Goal: Understand process/instructions: Learn about a topic

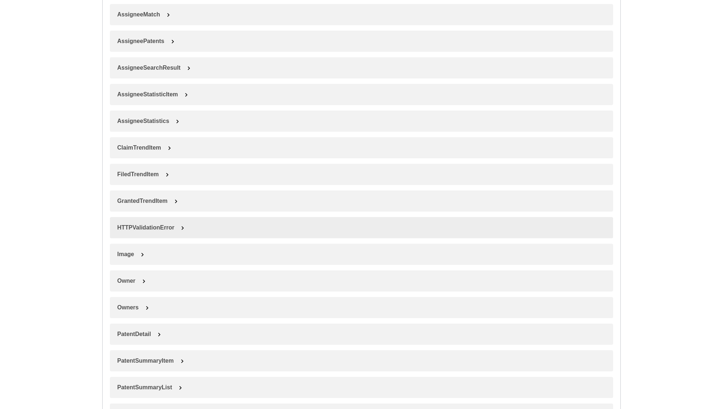
scroll to position [666, 0]
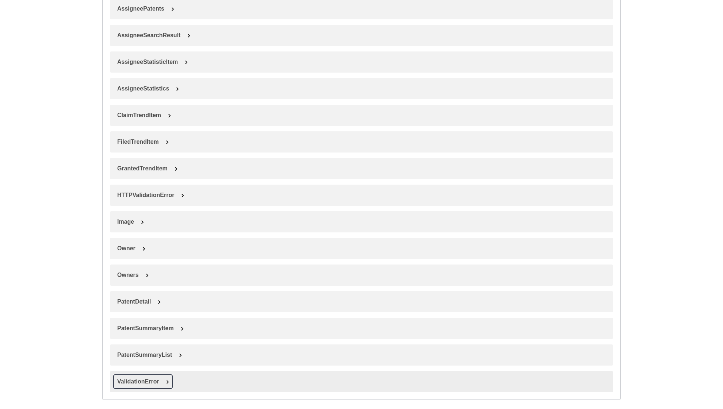
click at [168, 381] on span at bounding box center [167, 381] width 7 height 7
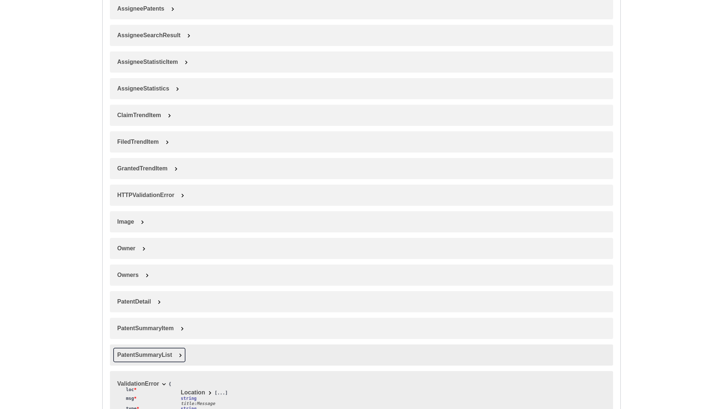
click at [179, 352] on span at bounding box center [180, 355] width 7 height 7
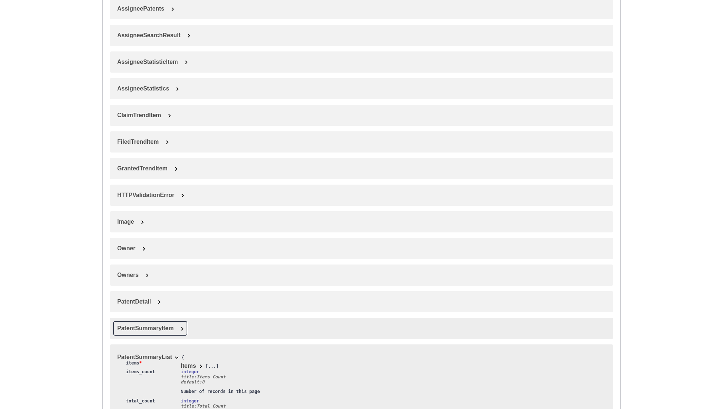
click at [181, 325] on span at bounding box center [181, 328] width 7 height 7
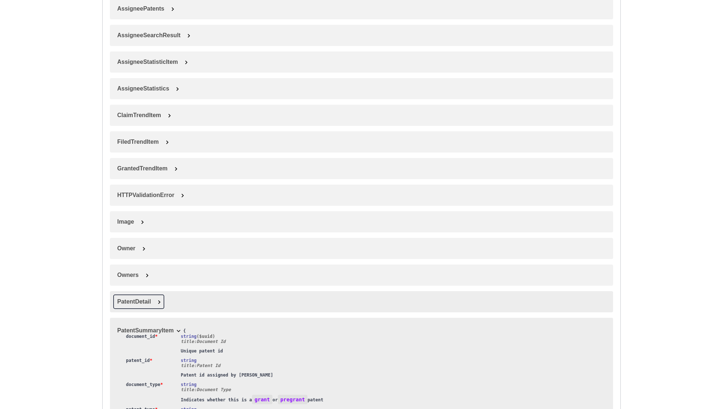
click at [158, 299] on span at bounding box center [158, 302] width 7 height 7
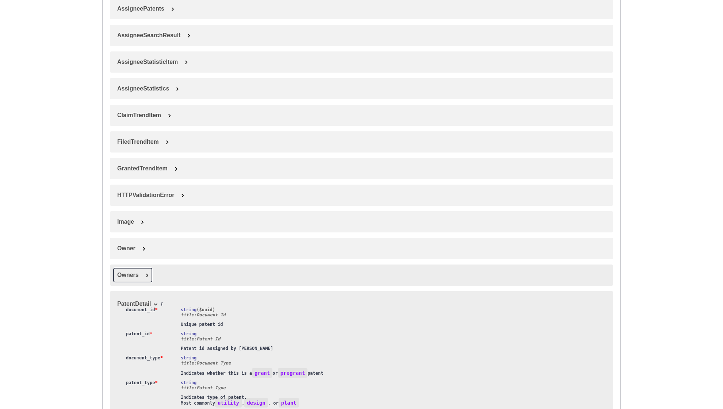
click at [147, 278] on button "Owners" at bounding box center [132, 275] width 38 height 14
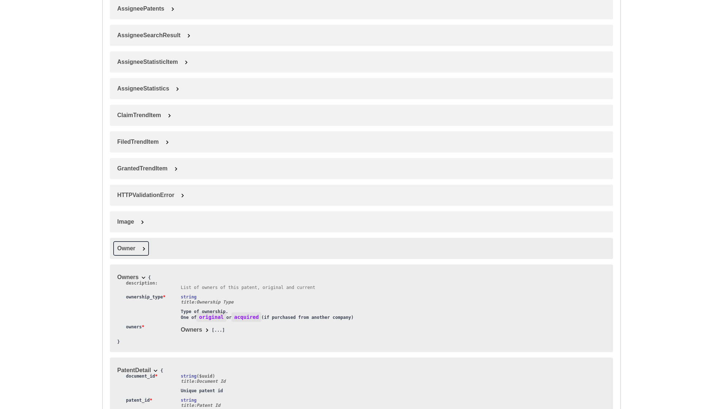
click at [146, 243] on button "Owner" at bounding box center [130, 249] width 35 height 14
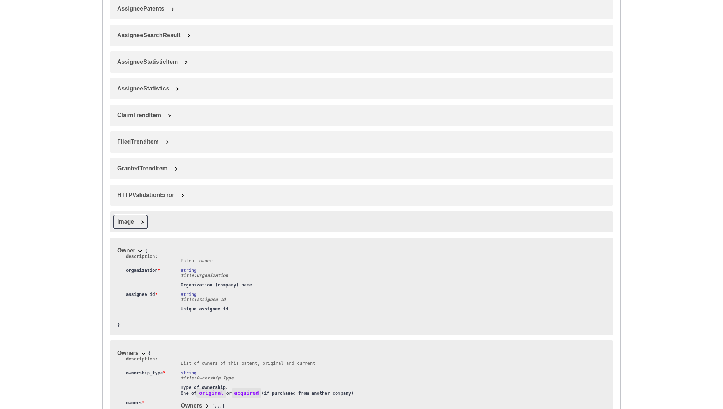
click at [146, 219] on span at bounding box center [142, 222] width 7 height 7
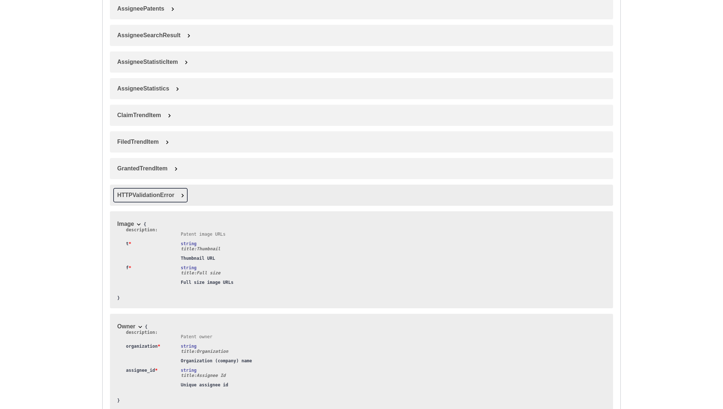
click at [183, 193] on span at bounding box center [182, 195] width 7 height 7
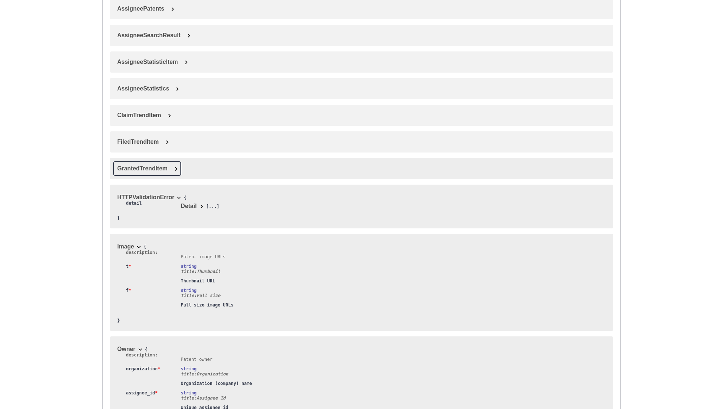
click at [174, 166] on span at bounding box center [175, 168] width 7 height 7
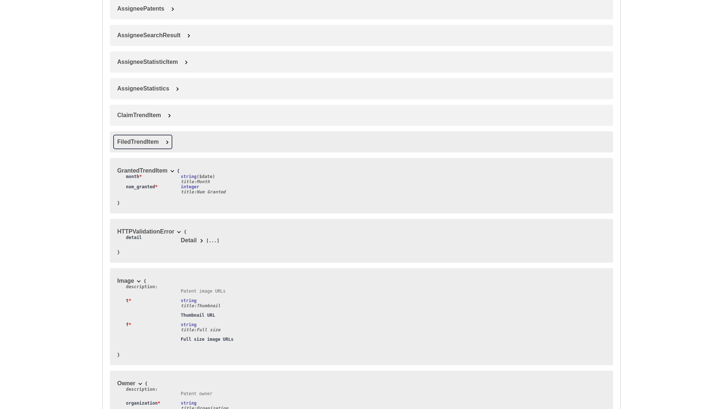
click at [158, 139] on span "FiledTrendItem" at bounding box center [138, 142] width 42 height 6
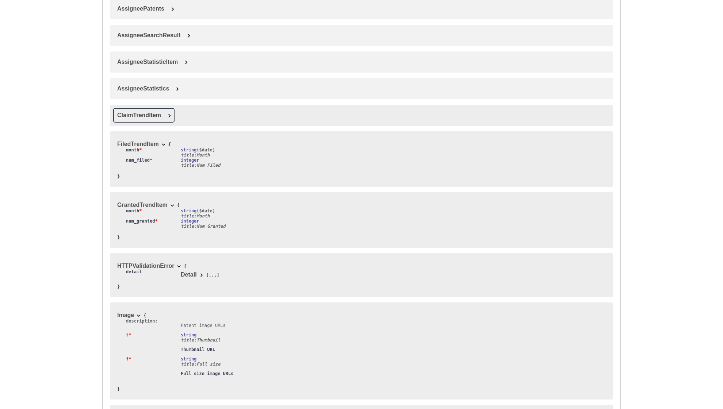
click at [163, 116] on span "ClaimTrendItem" at bounding box center [138, 115] width 51 height 14
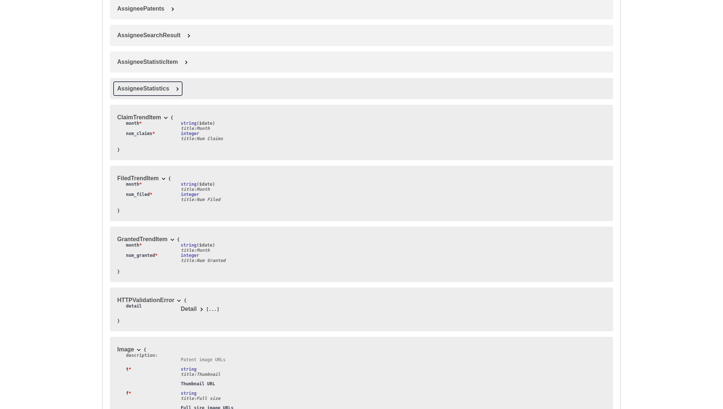
click at [180, 87] on span at bounding box center [177, 88] width 7 height 7
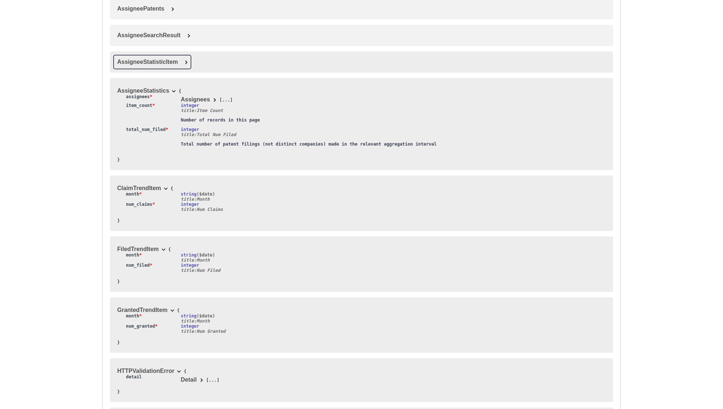
drag, startPoint x: 187, startPoint y: 56, endPoint x: 185, endPoint y: 46, distance: 10.9
click at [187, 56] on button "AssigneeStatisticItem" at bounding box center [151, 62] width 77 height 14
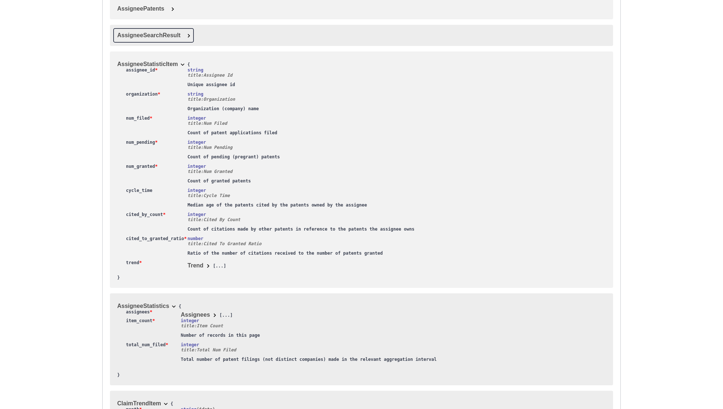
click at [184, 36] on button "AssigneeSearchResult" at bounding box center [153, 35] width 80 height 14
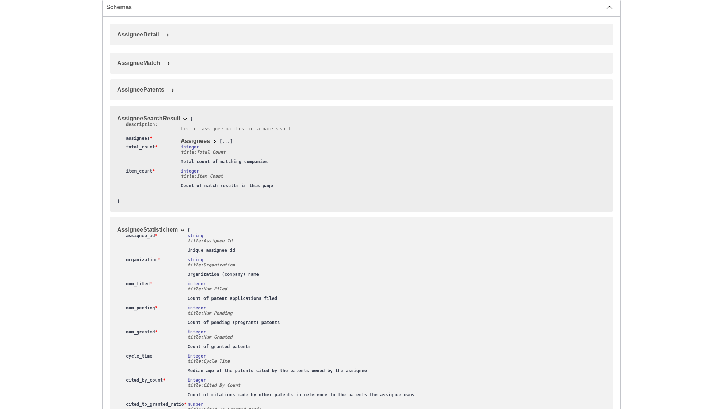
scroll to position [528, 0]
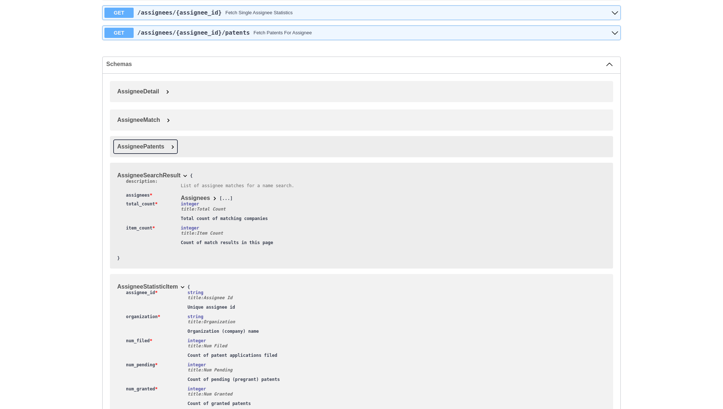
click at [168, 142] on button "AssigneePatents" at bounding box center [145, 147] width 64 height 14
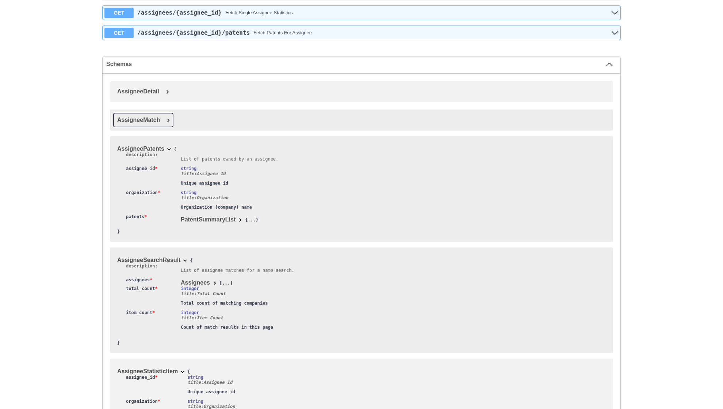
click at [162, 117] on span "AssigneeMatch" at bounding box center [138, 120] width 50 height 14
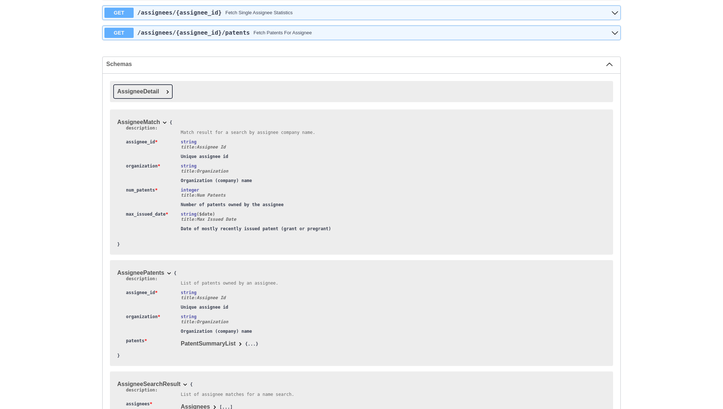
click at [160, 86] on span "AssigneeDetail" at bounding box center [137, 92] width 49 height 14
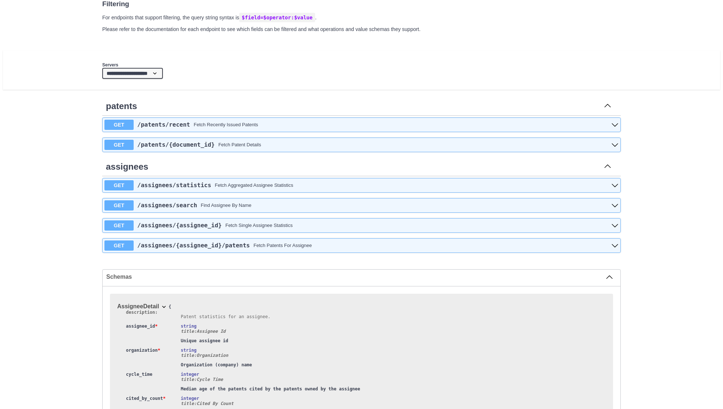
scroll to position [317, 0]
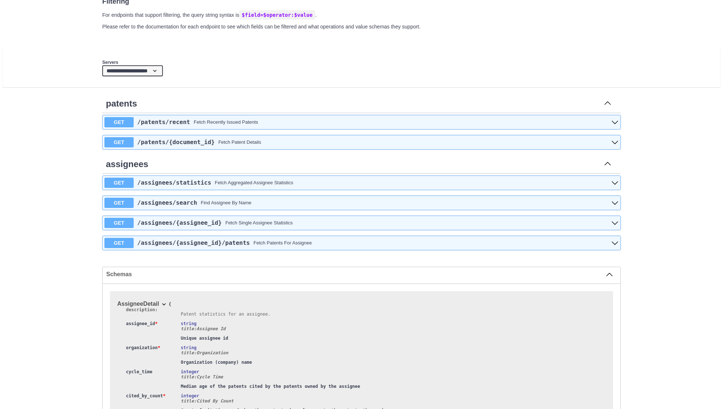
click at [163, 72] on select "**********" at bounding box center [132, 70] width 61 height 11
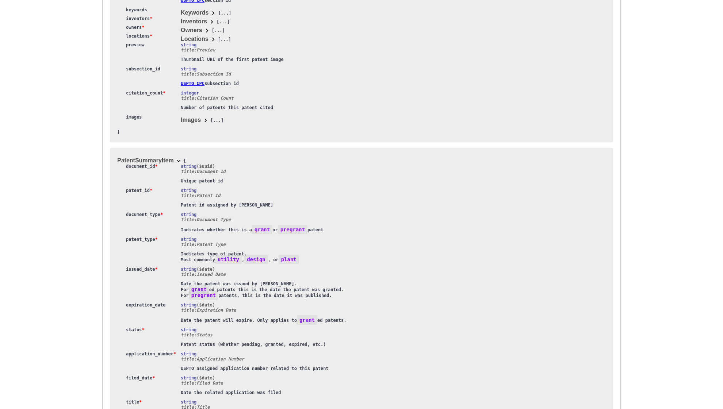
scroll to position [2458, 0]
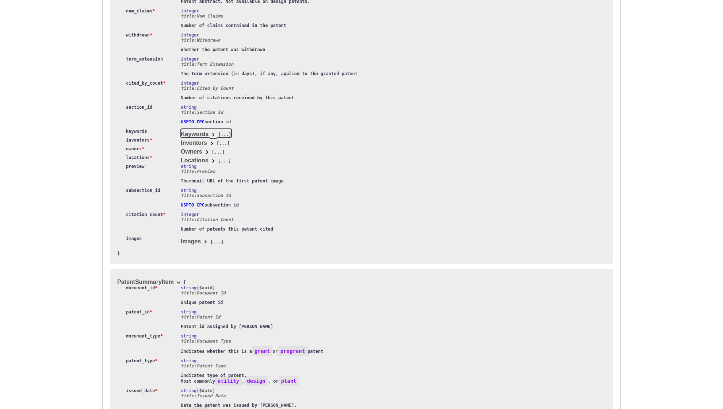
click at [214, 132] on span at bounding box center [212, 134] width 7 height 7
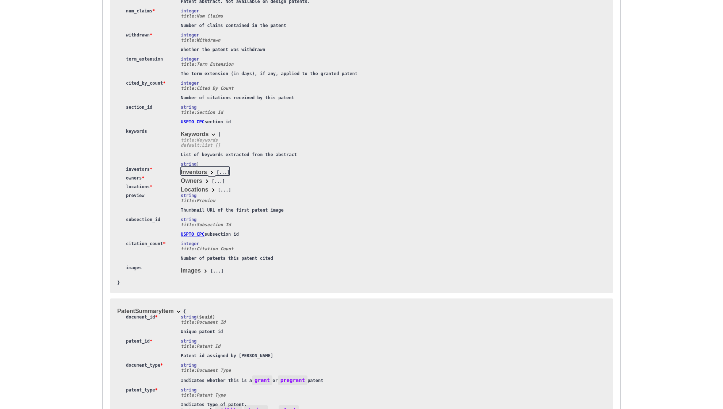
click at [210, 170] on span at bounding box center [211, 172] width 7 height 7
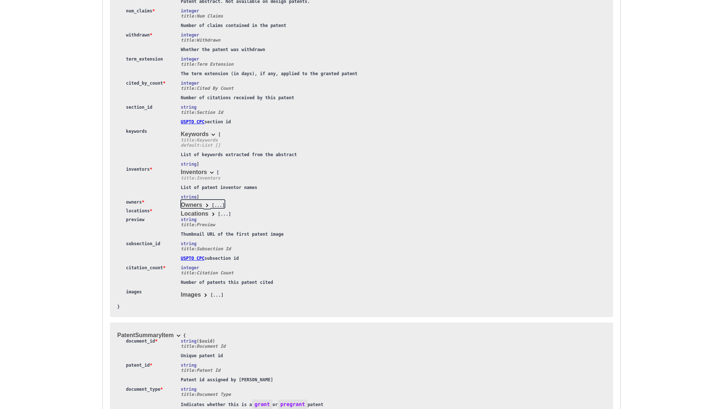
click at [208, 203] on span at bounding box center [206, 205] width 7 height 7
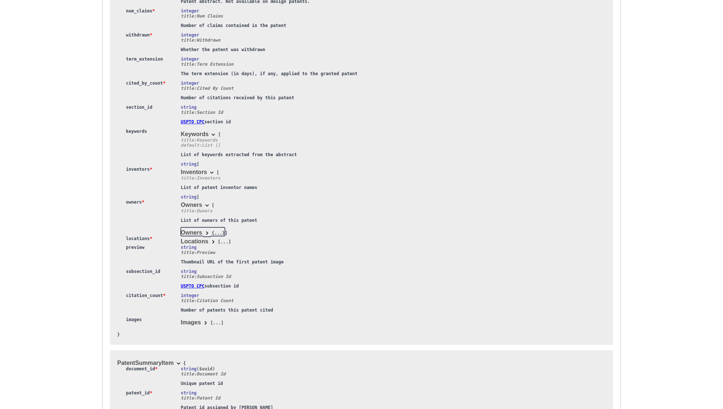
click at [209, 230] on span at bounding box center [206, 233] width 7 height 7
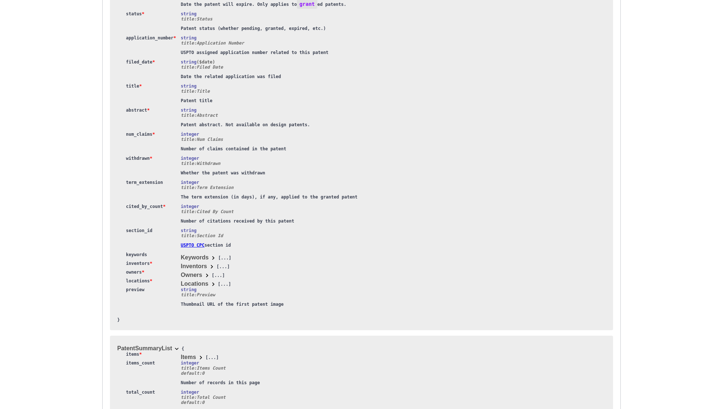
scroll to position [2790, 0]
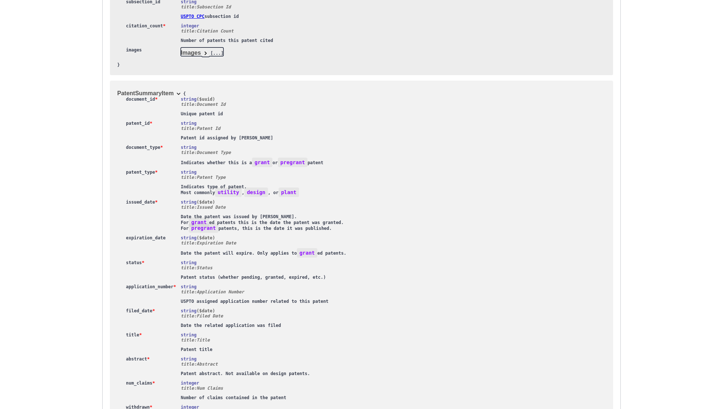
click at [206, 50] on span at bounding box center [205, 53] width 7 height 7
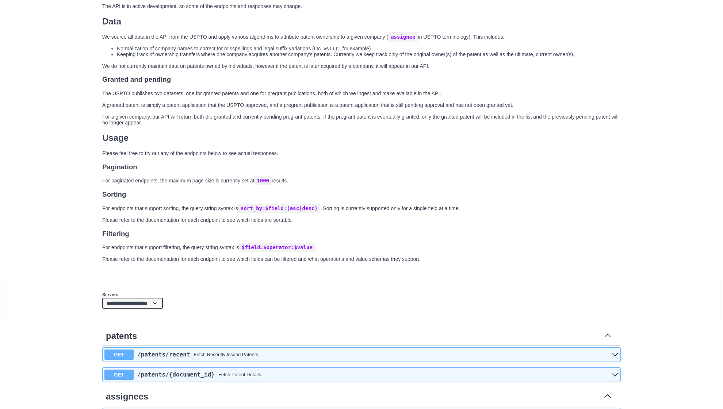
scroll to position [0, 0]
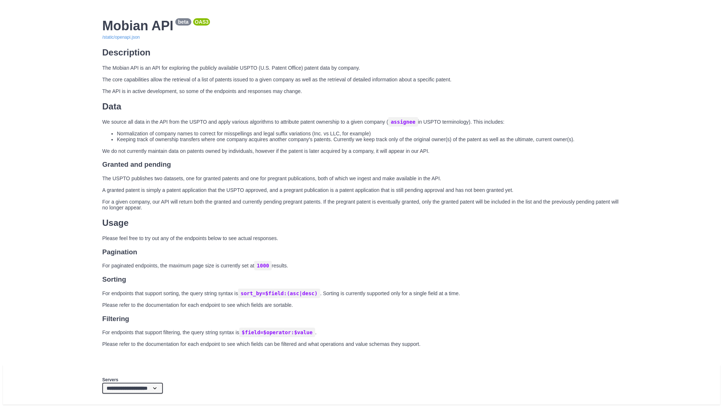
click at [123, 28] on h2 "Mobian API beta OAS3" at bounding box center [361, 25] width 518 height 15
click at [133, 28] on h2 "Mobian API beta OAS3" at bounding box center [361, 25] width 518 height 15
